Goal: Find specific page/section: Find specific page/section

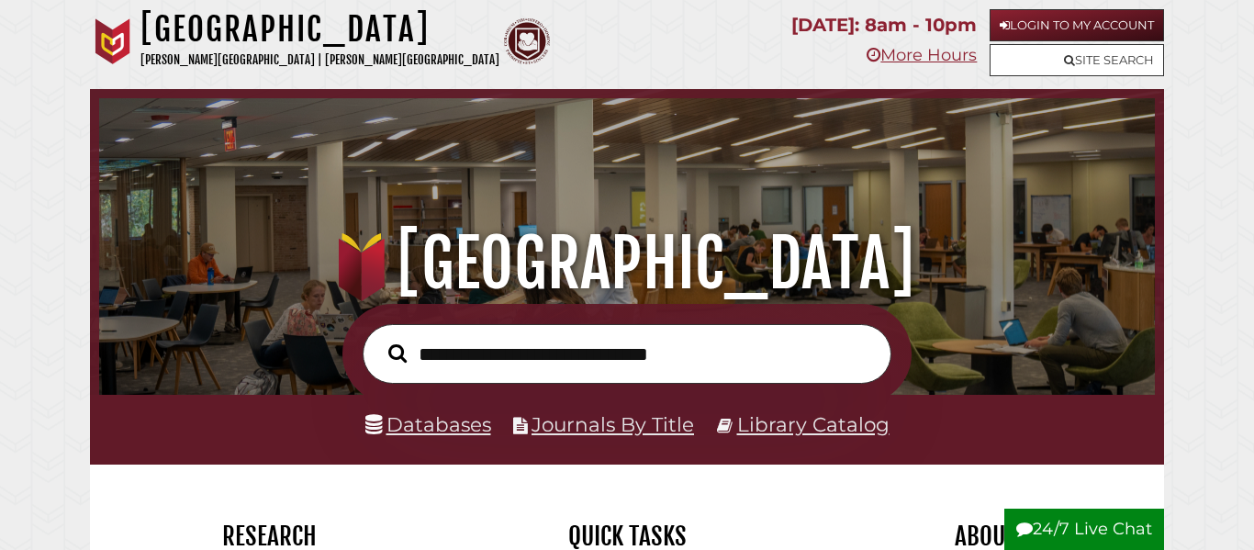
scroll to position [349, 1047]
click at [412, 425] on link "Databases" at bounding box center [428, 424] width 126 height 24
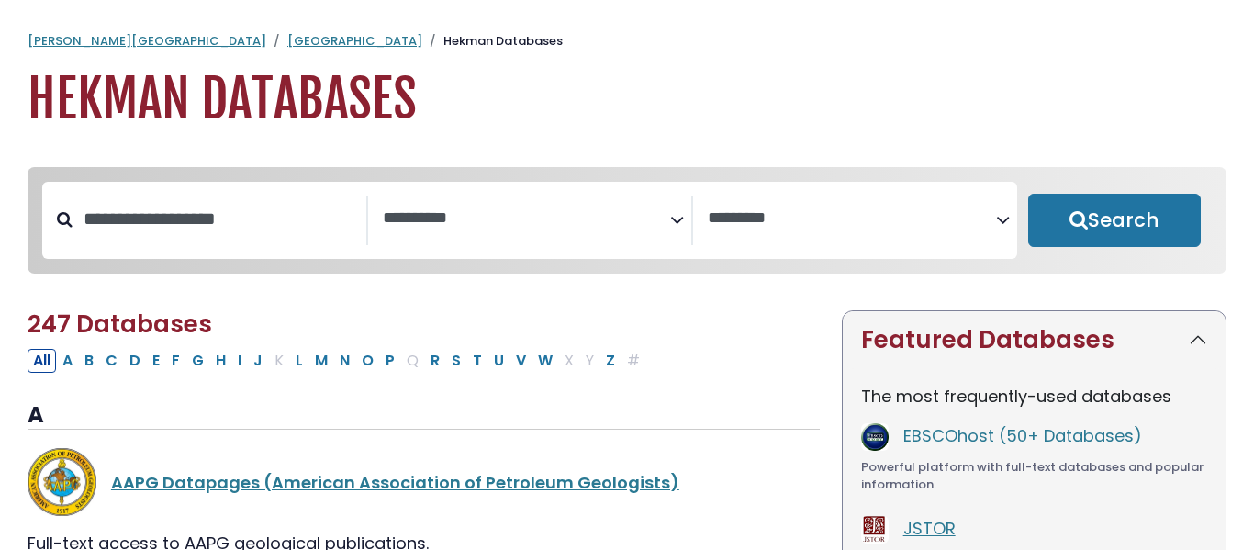
select select "Database Subject Filter"
select select "Database Vendors Filter"
select select "Database Subject Filter"
select select "Database Vendors Filter"
type input "**********"
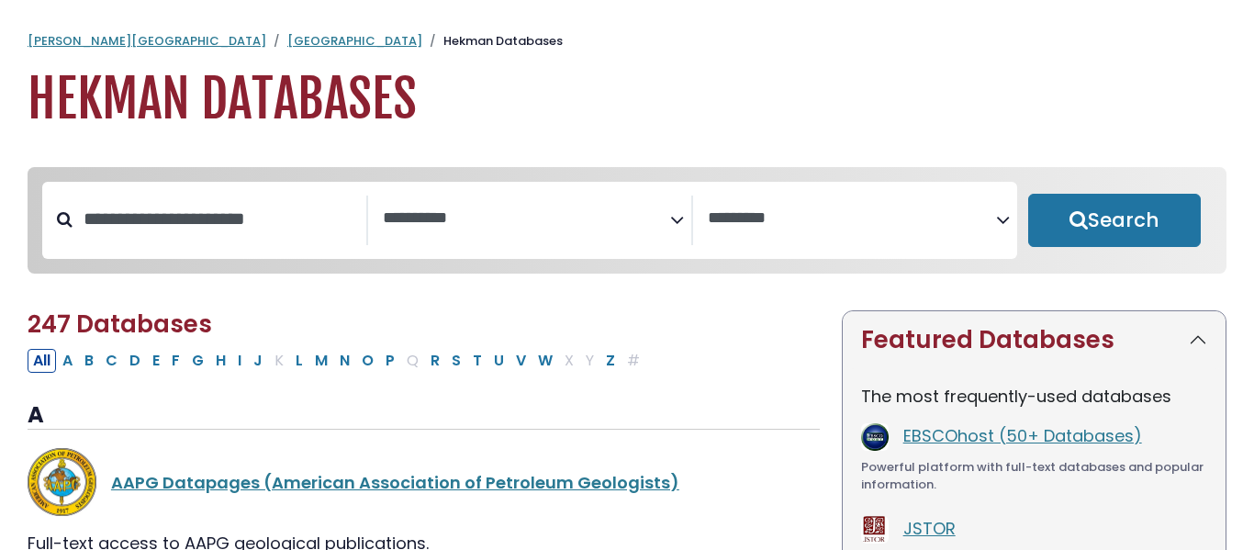
click at [1028, 194] on button "Search" at bounding box center [1114, 220] width 173 height 53
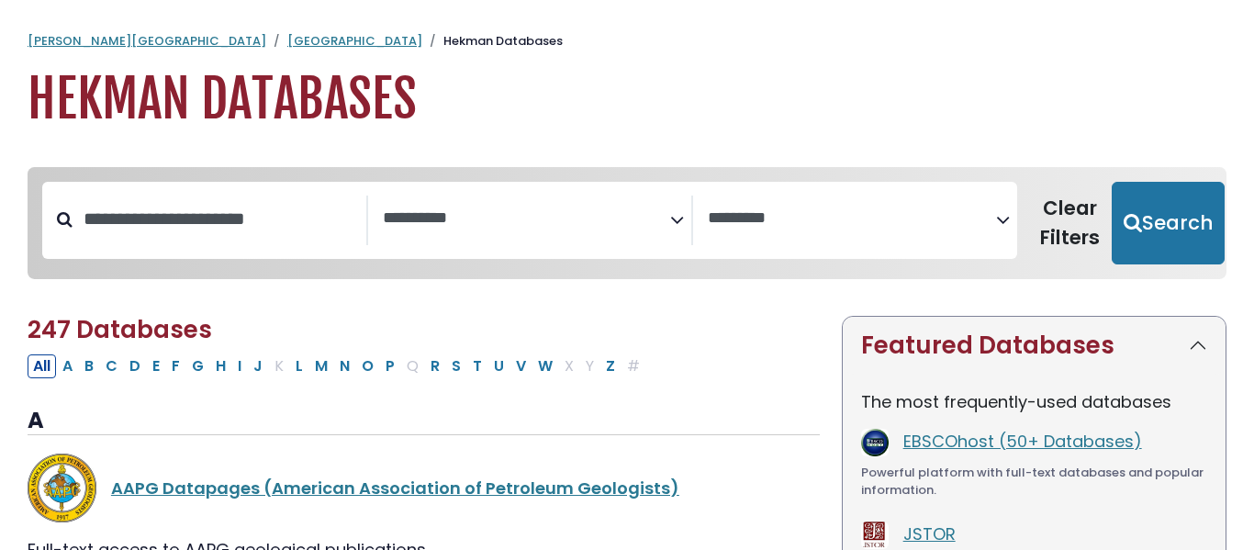
select select "Database Subject Filter"
select select "Database Vendors Filter"
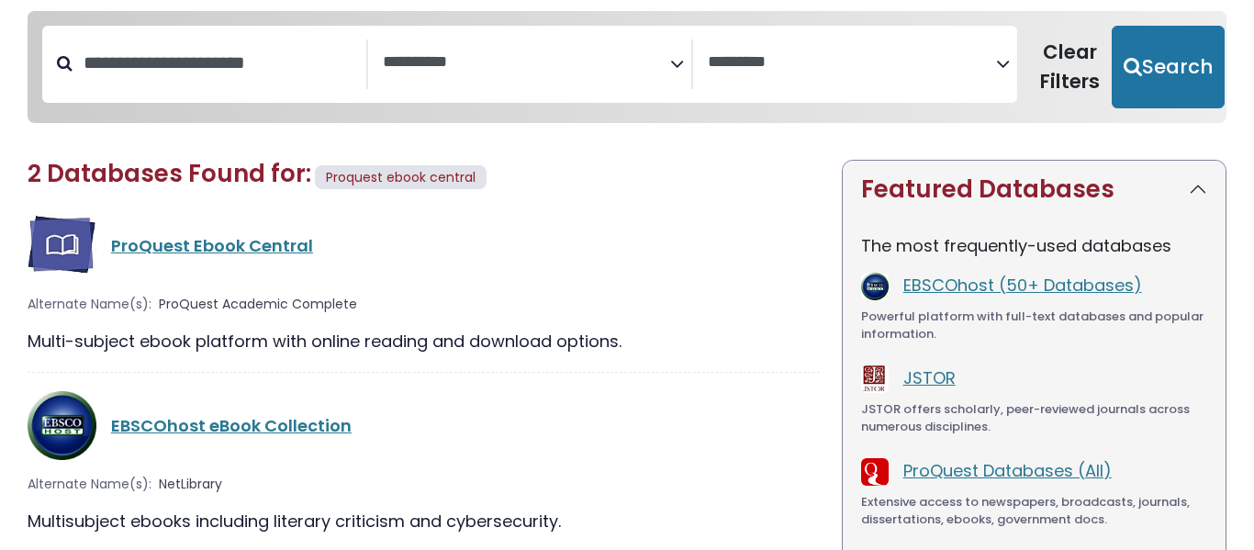
scroll to position [157, 0]
click at [268, 252] on link "ProQuest Ebook Central" at bounding box center [212, 244] width 202 height 23
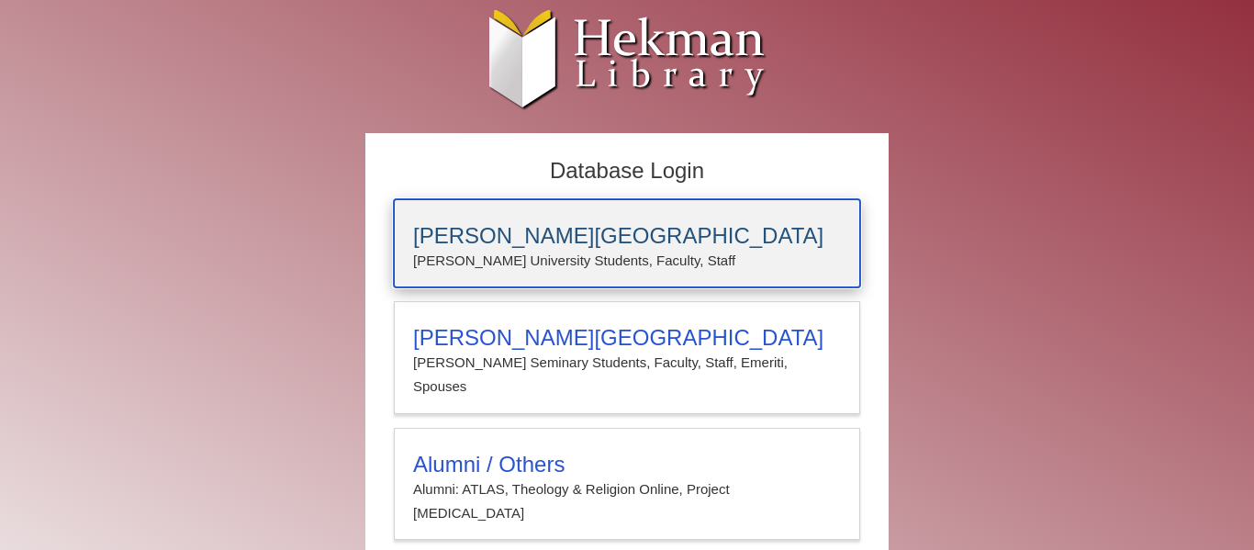
click at [639, 227] on h3 "[PERSON_NAME][GEOGRAPHIC_DATA]" at bounding box center [627, 236] width 428 height 26
